Goal: Information Seeking & Learning: Find specific fact

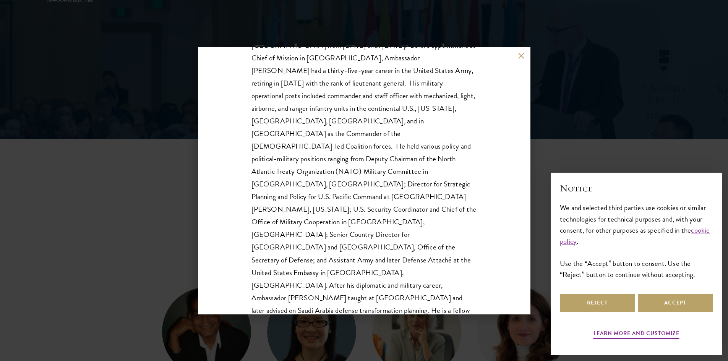
scroll to position [76, 0]
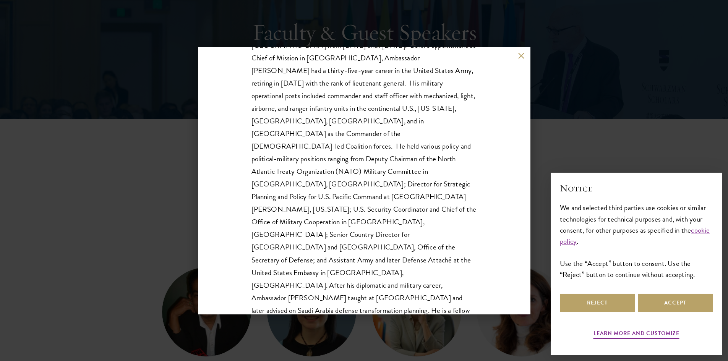
click at [521, 60] on div "Karl Eikenberry Johnson & Johnson Visiting Chair in Leadership, Schwarzman Coll…" at bounding box center [364, 181] width 333 height 268
click at [522, 57] on button at bounding box center [521, 56] width 6 height 6
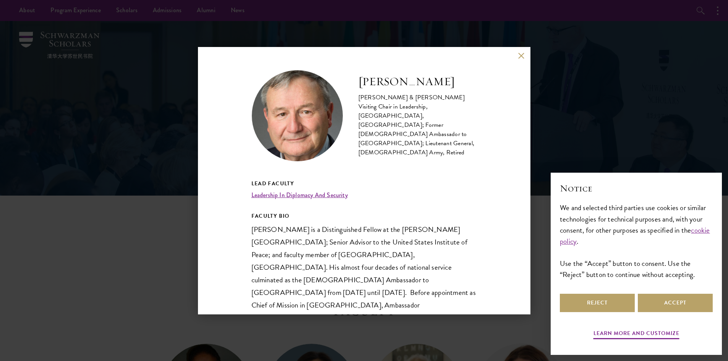
drag, startPoint x: 361, startPoint y: 91, endPoint x: 450, endPoint y: 94, distance: 88.8
click at [450, 89] on h2 "[PERSON_NAME]" at bounding box center [418, 81] width 119 height 15
drag, startPoint x: 252, startPoint y: 230, endPoint x: 296, endPoint y: 228, distance: 43.3
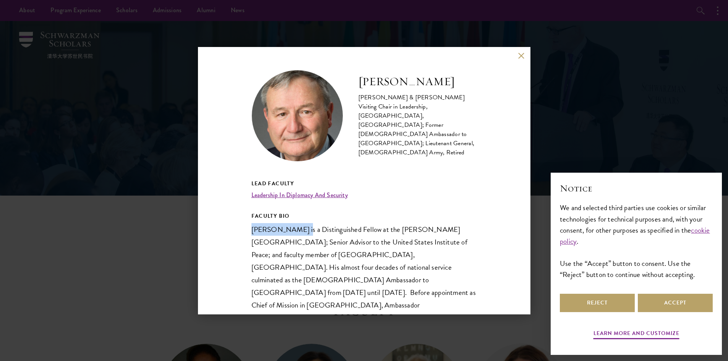
copy span "[PERSON_NAME]"
click at [655, 307] on button "Accept" at bounding box center [675, 303] width 75 height 18
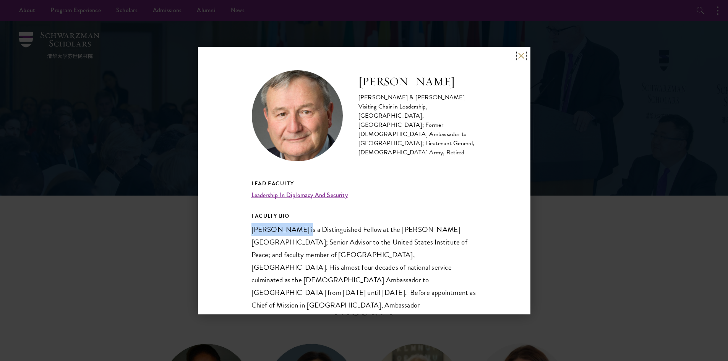
click at [520, 55] on button at bounding box center [521, 56] width 6 height 6
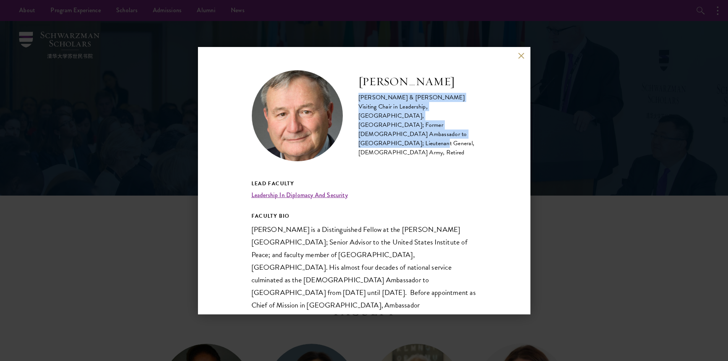
drag, startPoint x: 382, startPoint y: 145, endPoint x: 355, endPoint y: 108, distance: 45.3
click at [355, 108] on div "[PERSON_NAME] [PERSON_NAME] & [PERSON_NAME] Visiting Chair in Leadership, [GEOG…" at bounding box center [365, 116] width 226 height 92
copy div "[PERSON_NAME] & [PERSON_NAME] Visiting Chair in Leadership, [GEOGRAPHIC_DATA], …"
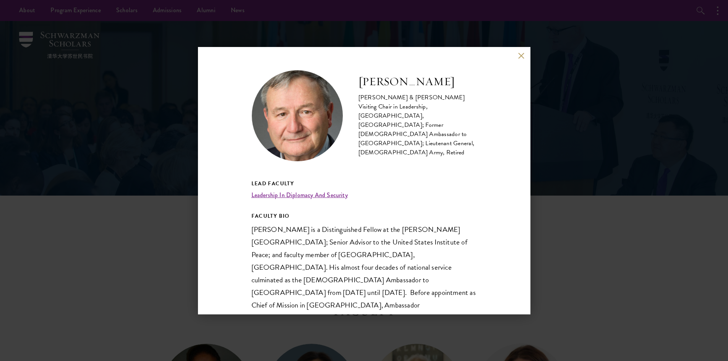
click at [461, 185] on h5 "Lead Faculty" at bounding box center [365, 184] width 226 height 10
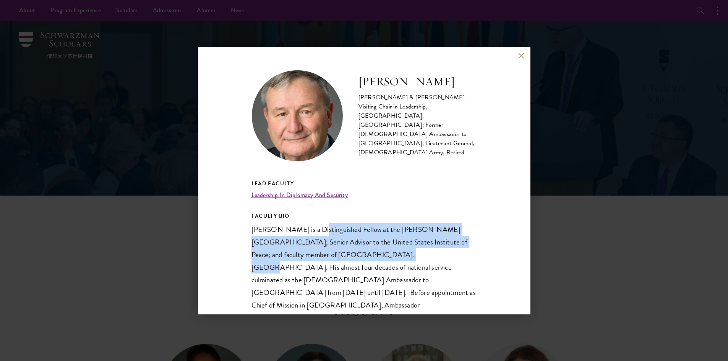
drag, startPoint x: 310, startPoint y: 230, endPoint x: 370, endPoint y: 252, distance: 64.7
copy span "Distinguished Fellow at the [PERSON_NAME][GEOGRAPHIC_DATA]; Senior Advisor to t…"
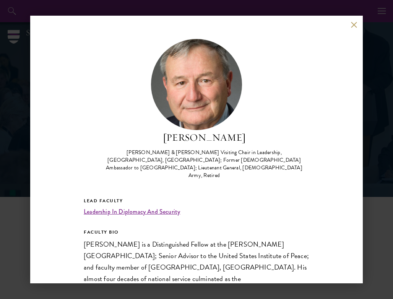
click at [311, 195] on div "[PERSON_NAME] [PERSON_NAME] & [PERSON_NAME] Visiting Chair in Leadership, [GEOG…" at bounding box center [196, 150] width 333 height 268
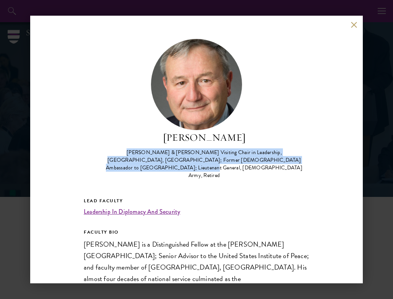
drag, startPoint x: 296, startPoint y: 159, endPoint x: 100, endPoint y: 151, distance: 195.9
click at [100, 151] on div "[PERSON_NAME] & [PERSON_NAME] Visiting Chair in Leadership, [GEOGRAPHIC_DATA], …" at bounding box center [204, 164] width 210 height 31
copy div "[PERSON_NAME] & [PERSON_NAME] Visiting Chair in Leadership, [GEOGRAPHIC_DATA], …"
